Goal: Obtain resource: Obtain resource

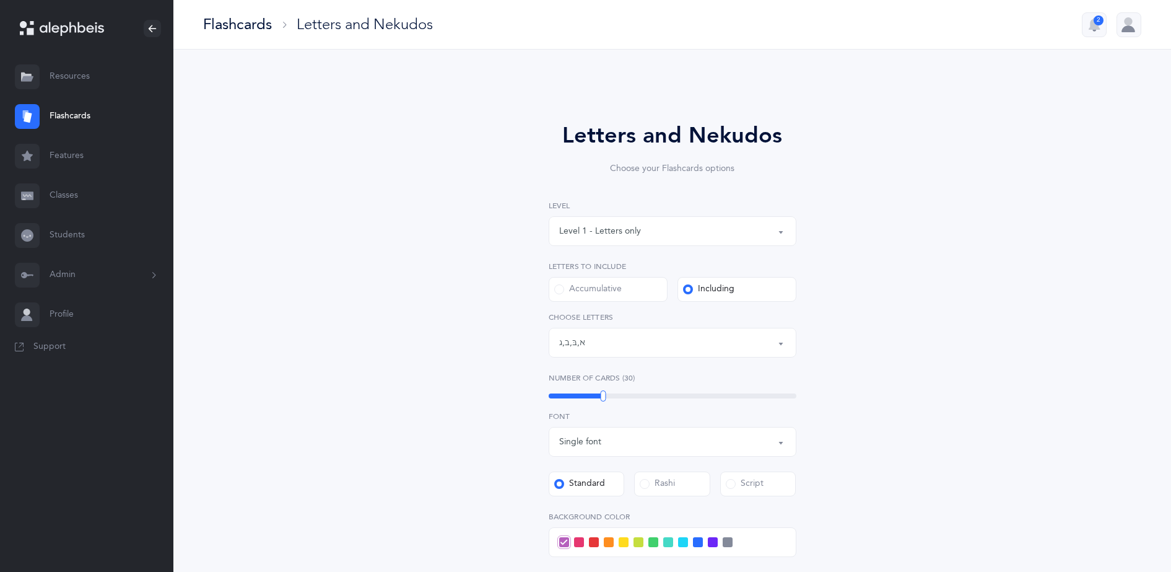
select select "1"
select select "single"
click at [81, 72] on link "Resources" at bounding box center [86, 77] width 173 height 40
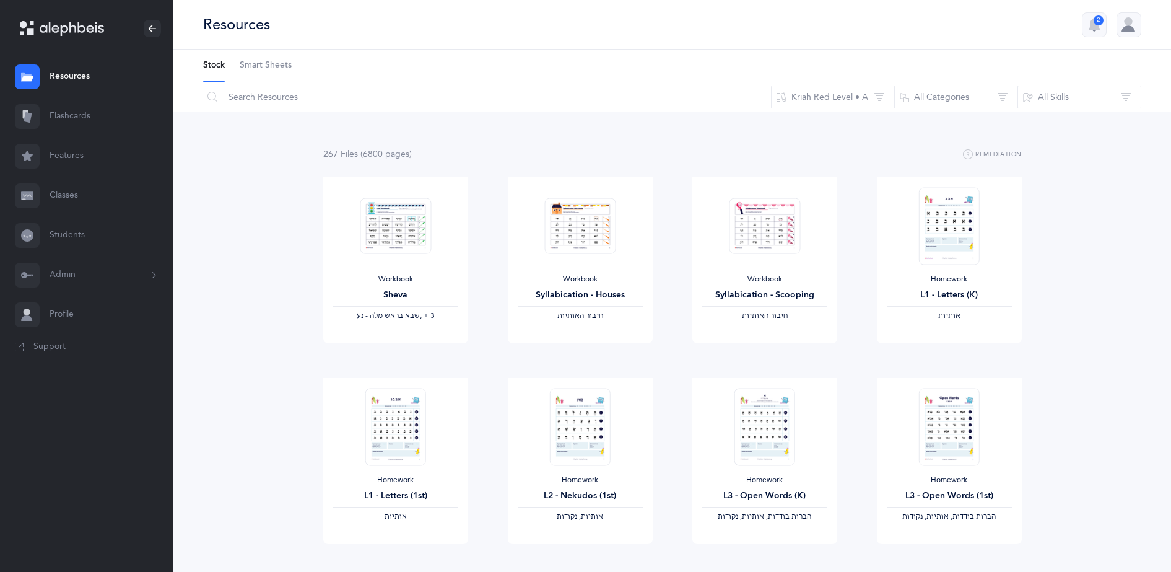
click at [286, 64] on span "Smart Sheets" at bounding box center [266, 65] width 52 height 12
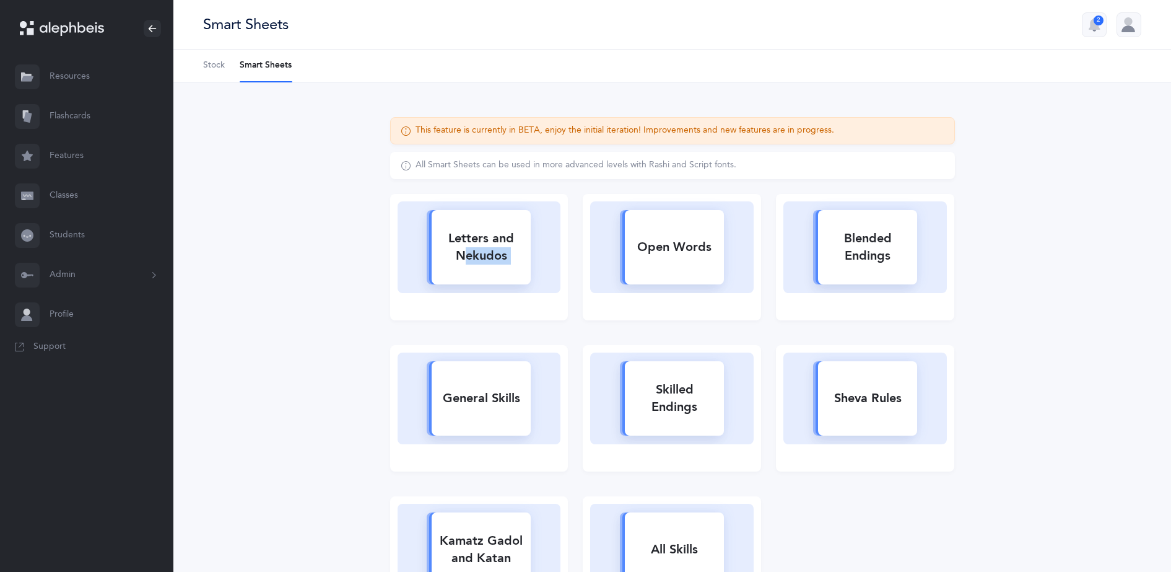
drag, startPoint x: 487, startPoint y: 237, endPoint x: 686, endPoint y: 273, distance: 202.5
click at [686, 273] on div "Letters and Nekudos Open Words Blended Endings General Skills Skilled Endings S…" at bounding box center [673, 420] width 580 height 453
click at [686, 273] on rect at bounding box center [674, 247] width 99 height 74
select select
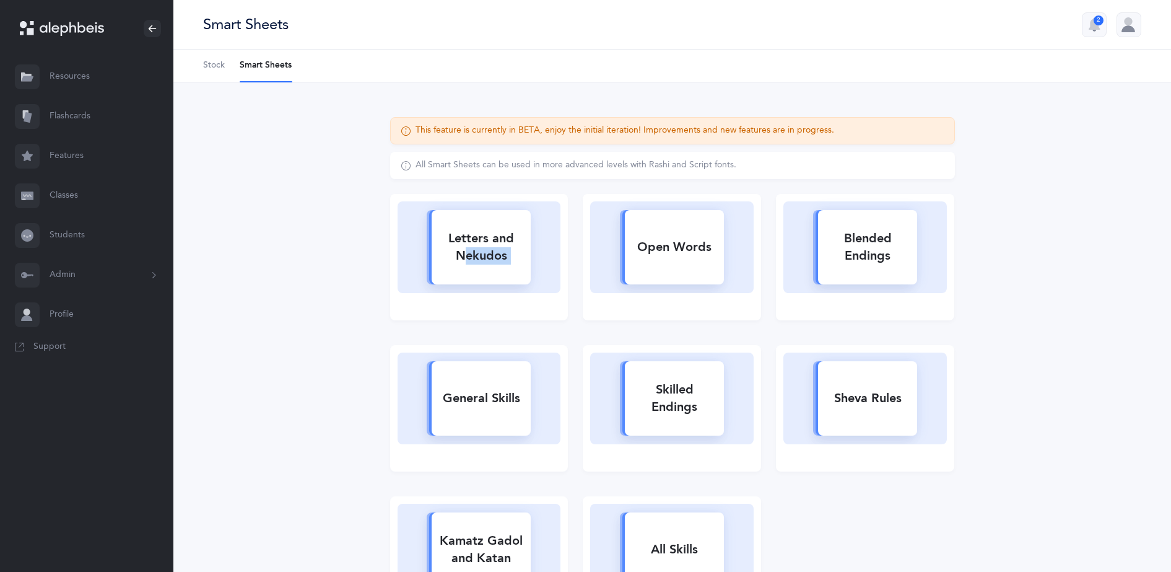
select select
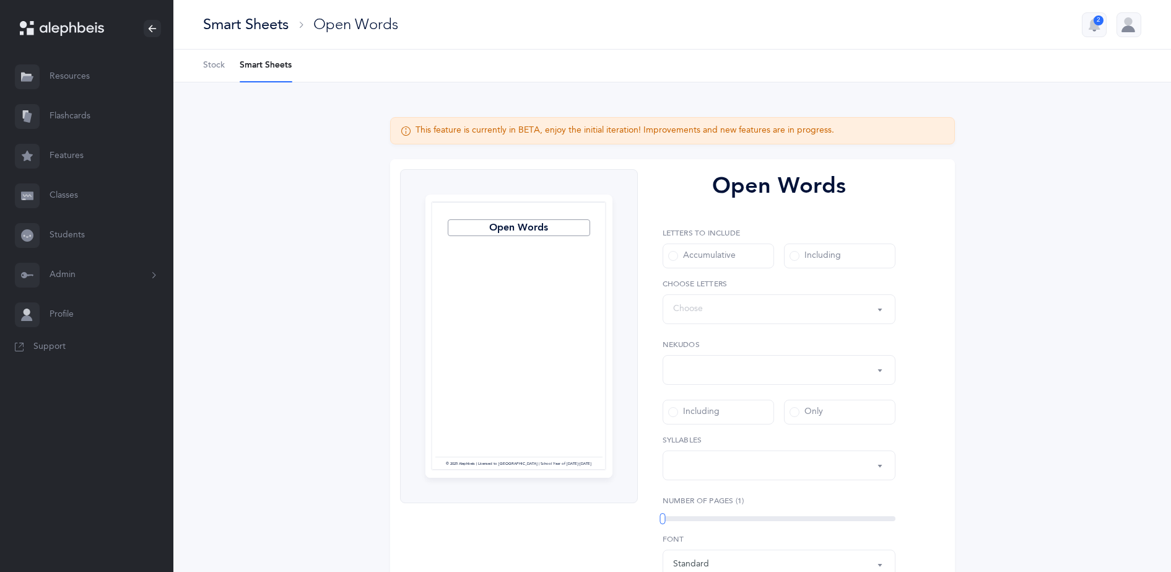
select select "all"
click at [822, 260] on div "Including" at bounding box center [815, 256] width 51 height 12
click at [0, 0] on input "Including" at bounding box center [0, 0] width 0 height 0
click at [738, 373] on div "All Nekudos" at bounding box center [779, 369] width 212 height 21
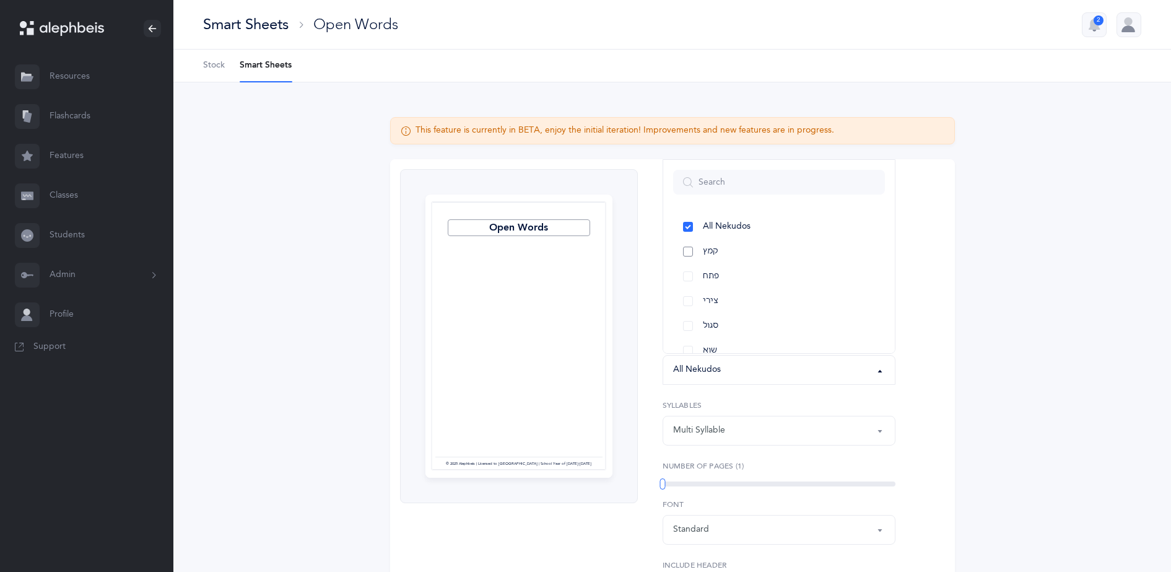
click at [717, 255] on span "קמץ" at bounding box center [710, 251] width 15 height 11
select select "28"
click at [943, 324] on div "Open Words Page 1 © 2025 Alephbeis | Licensed to [GEOGRAPHIC_DATA] | School Yea…" at bounding box center [672, 429] width 565 height 540
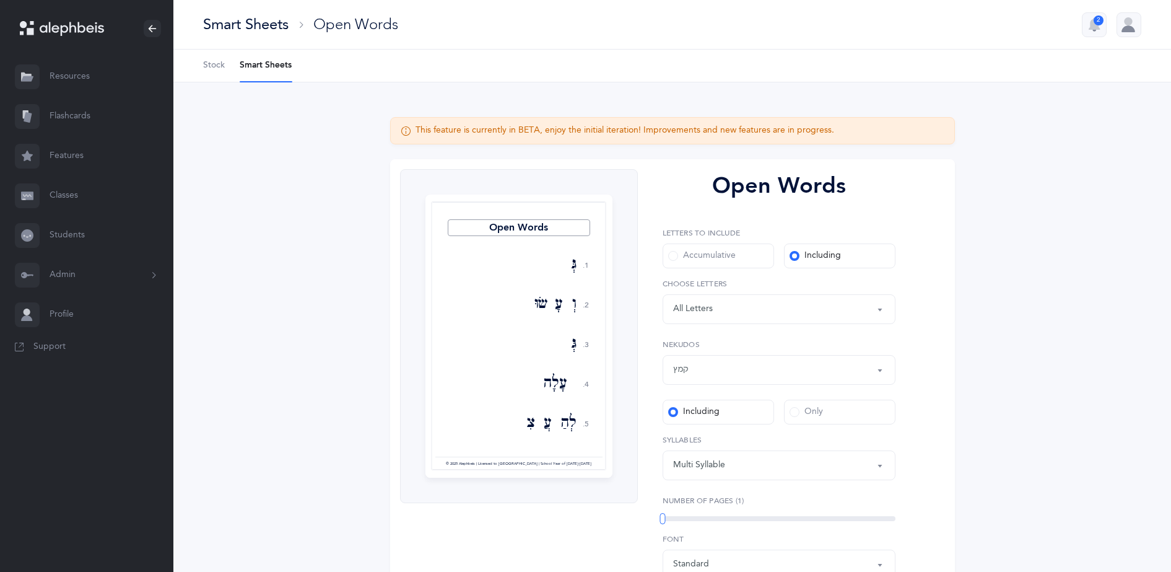
click at [821, 421] on label "Only" at bounding box center [839, 411] width 111 height 25
click at [0, 0] on input "Only" at bounding box center [0, 0] width 0 height 0
click at [783, 467] on div "Multi Syllable" at bounding box center [779, 465] width 212 height 21
click at [695, 354] on link "1" at bounding box center [779, 351] width 212 height 25
select select "1"
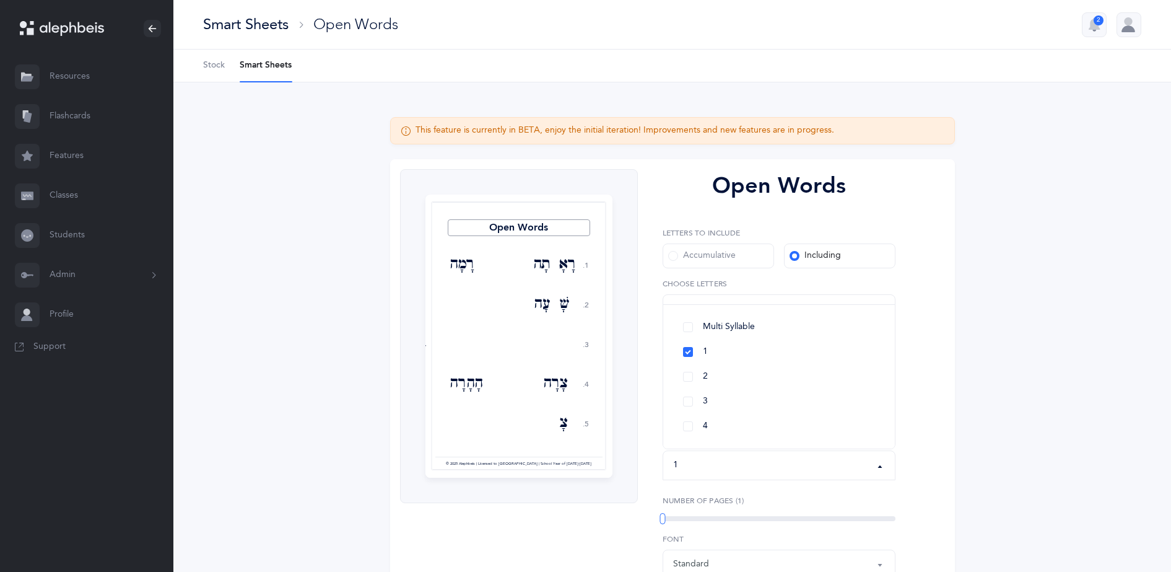
click at [918, 343] on div "Open Words 1. 2. 3. 4. 5. רָאָתָה רָמָה שָׁעָה בָרָע צָרָה הָהָרָה צָבָא הָדָא …" at bounding box center [672, 429] width 565 height 540
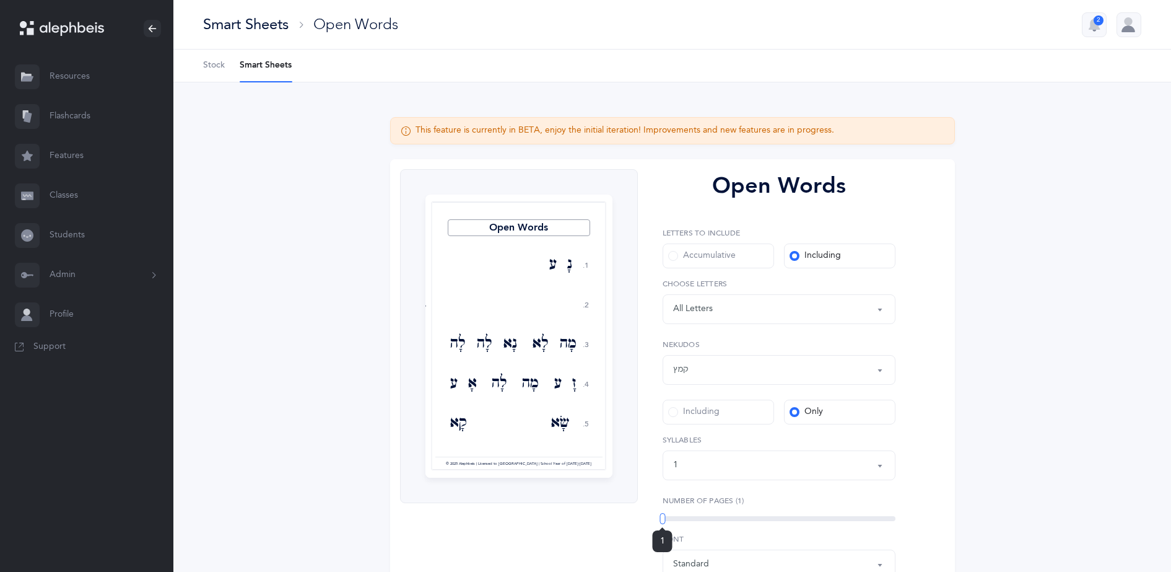
drag, startPoint x: 663, startPoint y: 515, endPoint x: 657, endPoint y: 530, distance: 15.5
click at [660, 524] on div "1" at bounding box center [663, 518] width 6 height 11
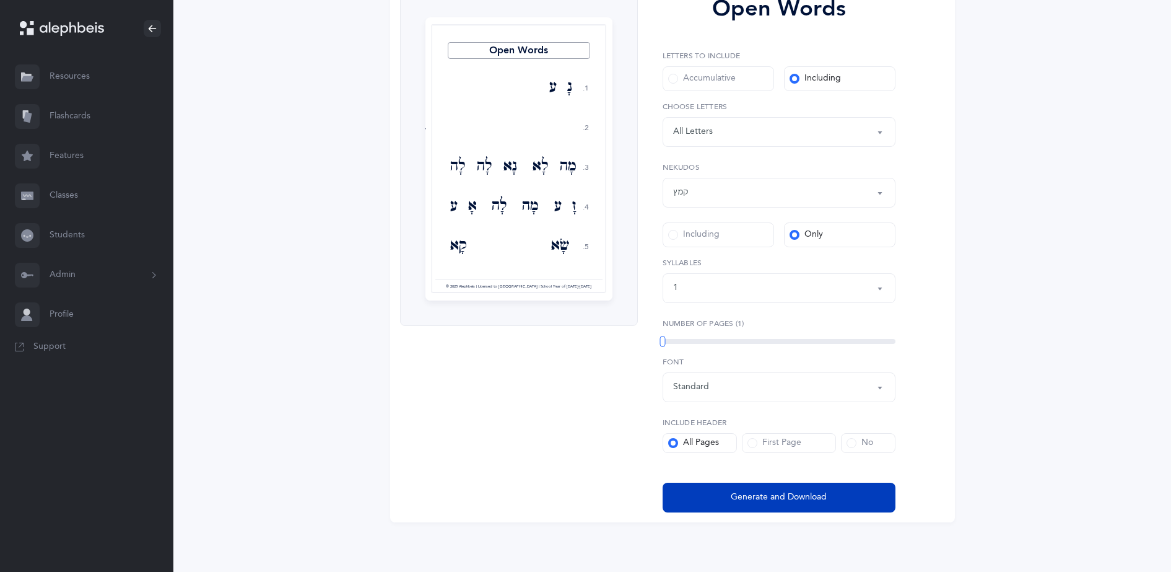
click at [745, 509] on button "Generate and Download" at bounding box center [779, 497] width 233 height 30
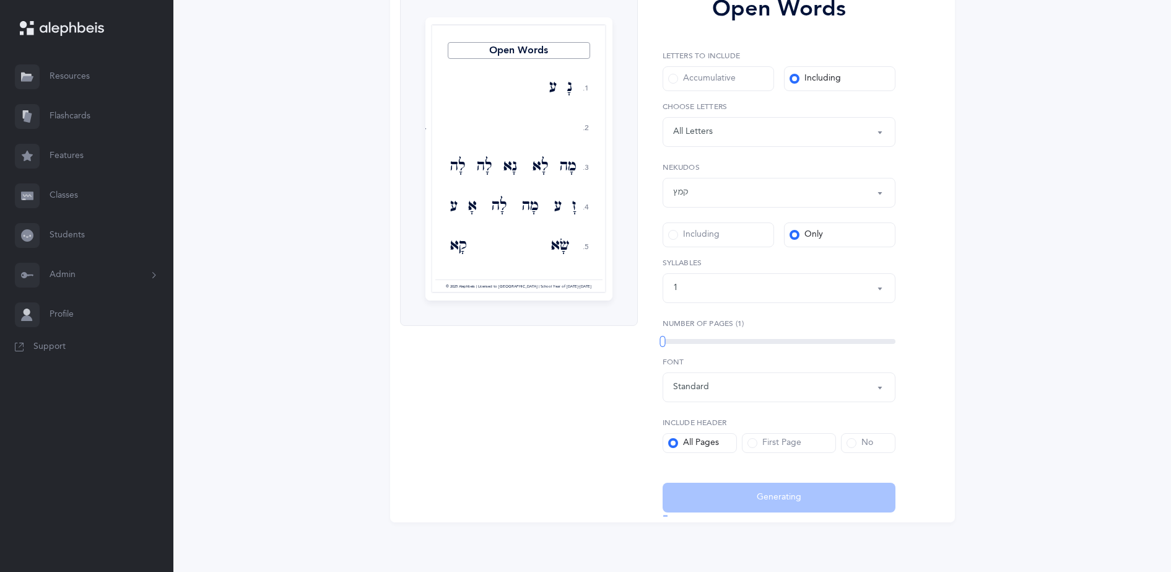
select select "28"
select select "1"
